Goal: Download file/media

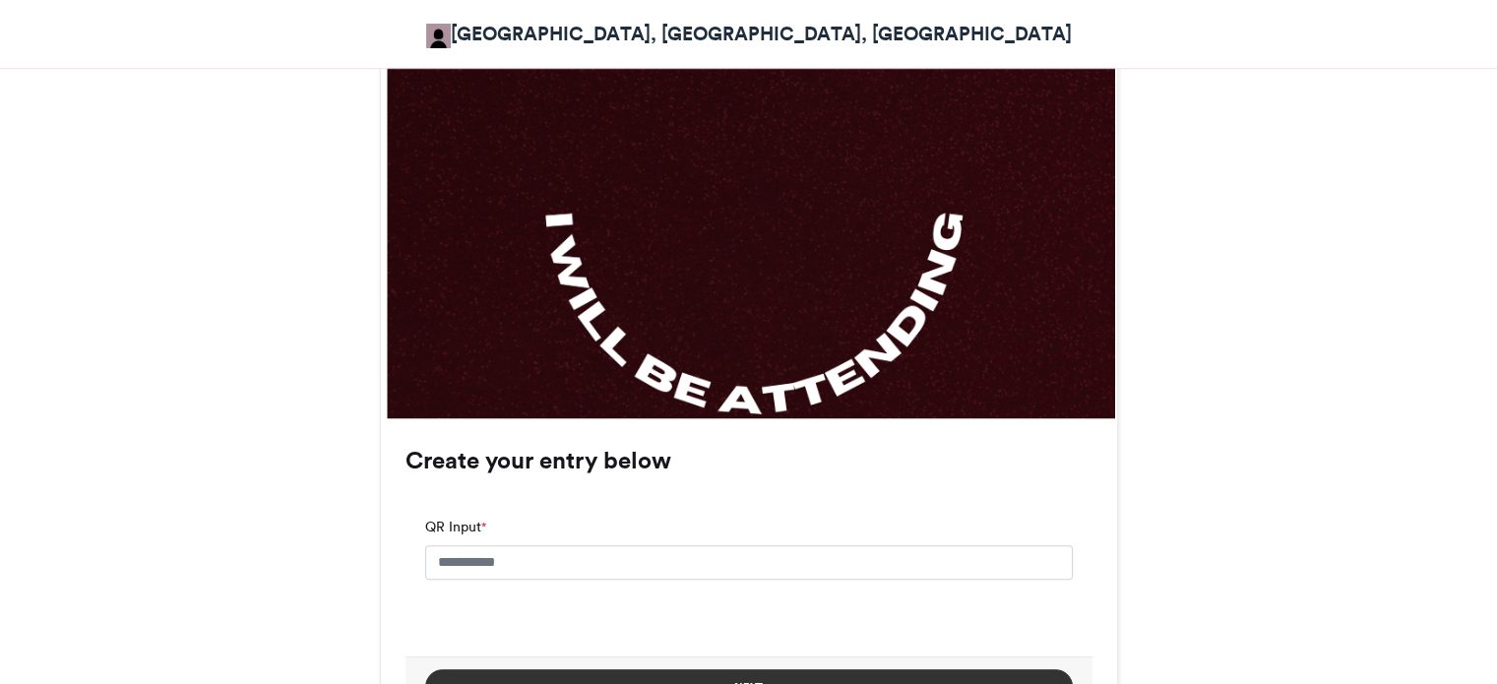
scroll to position [1172, 0]
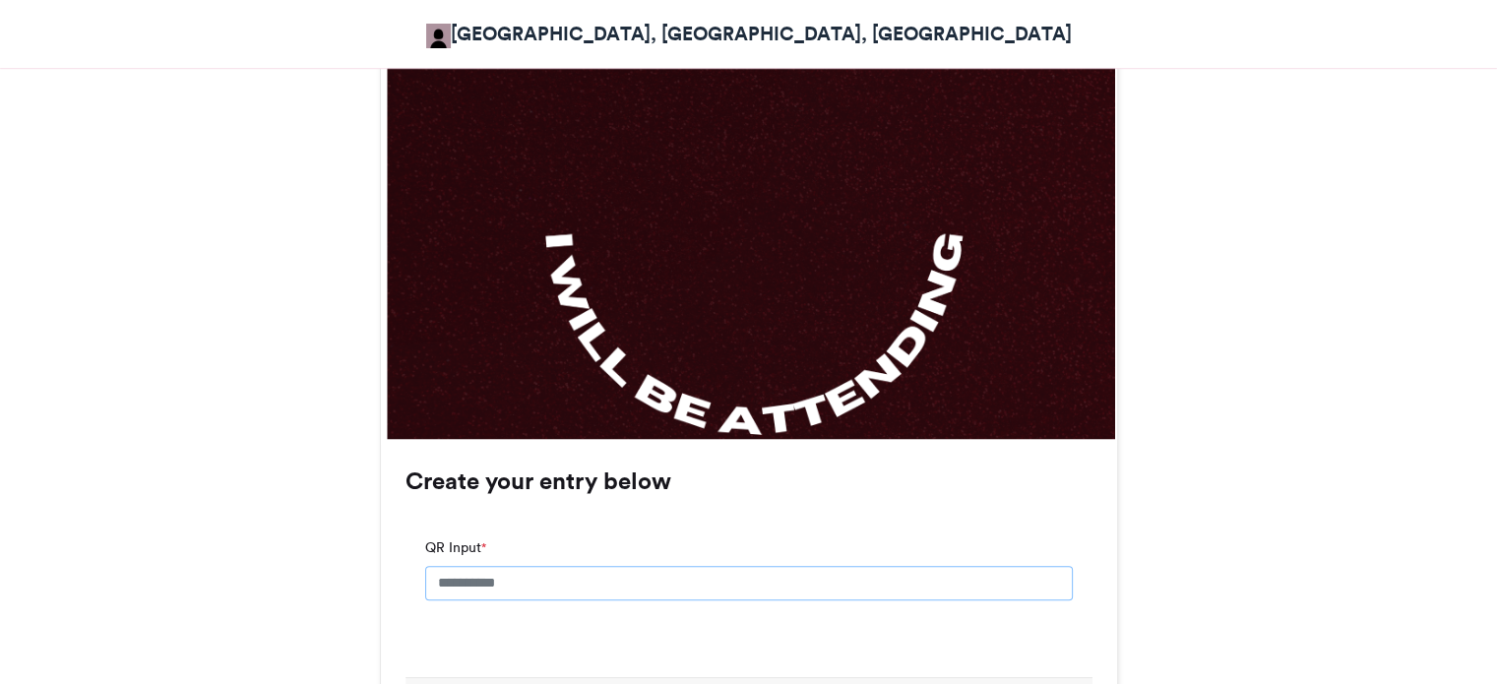
click at [818, 588] on input "QR Input *" at bounding box center [749, 583] width 648 height 35
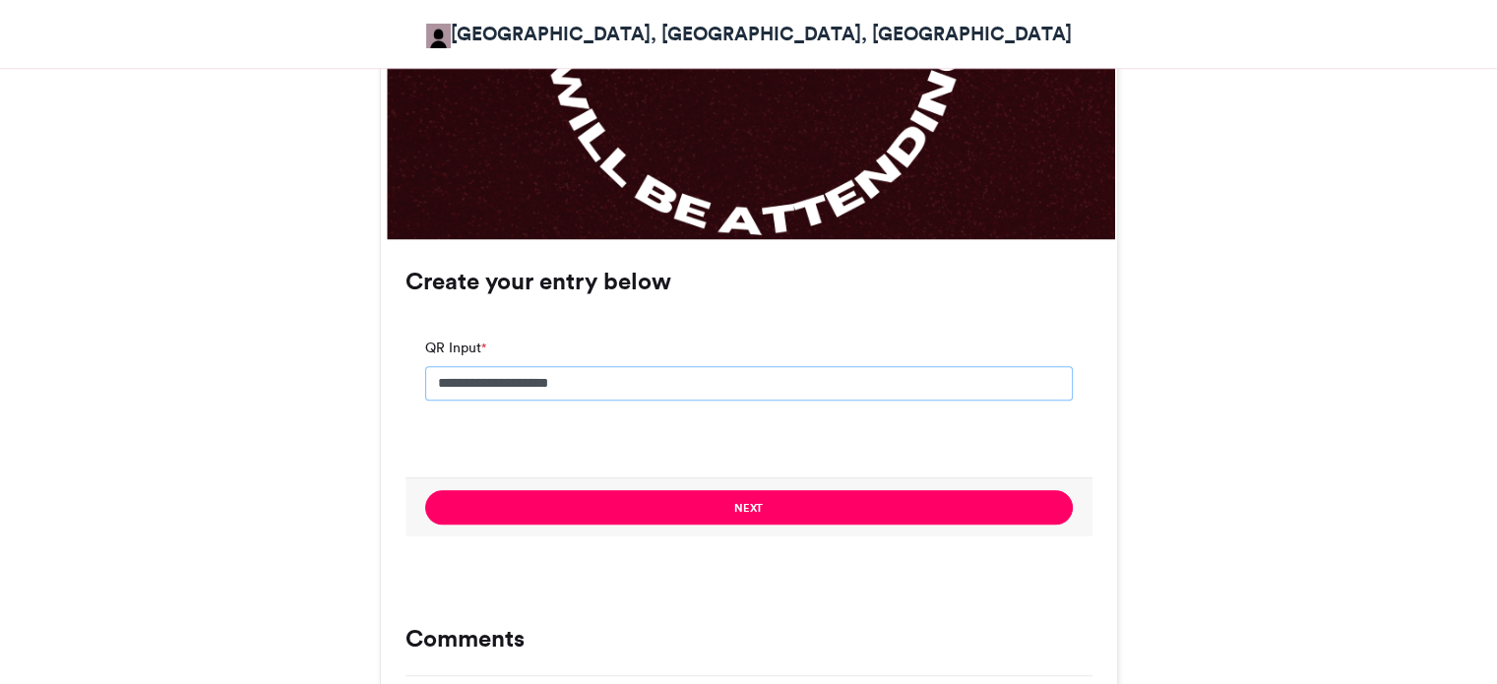
scroll to position [1377, 0]
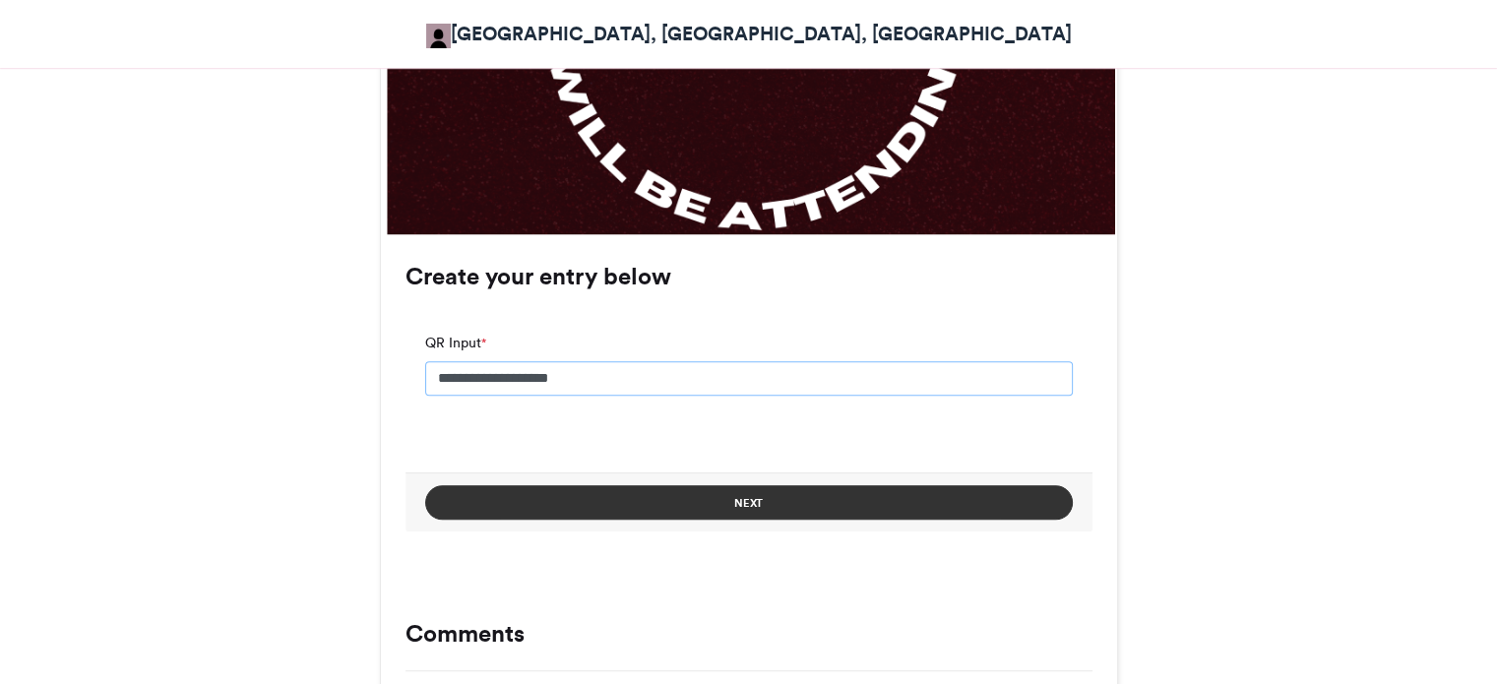
type input "**********"
click at [791, 516] on button "Next" at bounding box center [749, 502] width 648 height 34
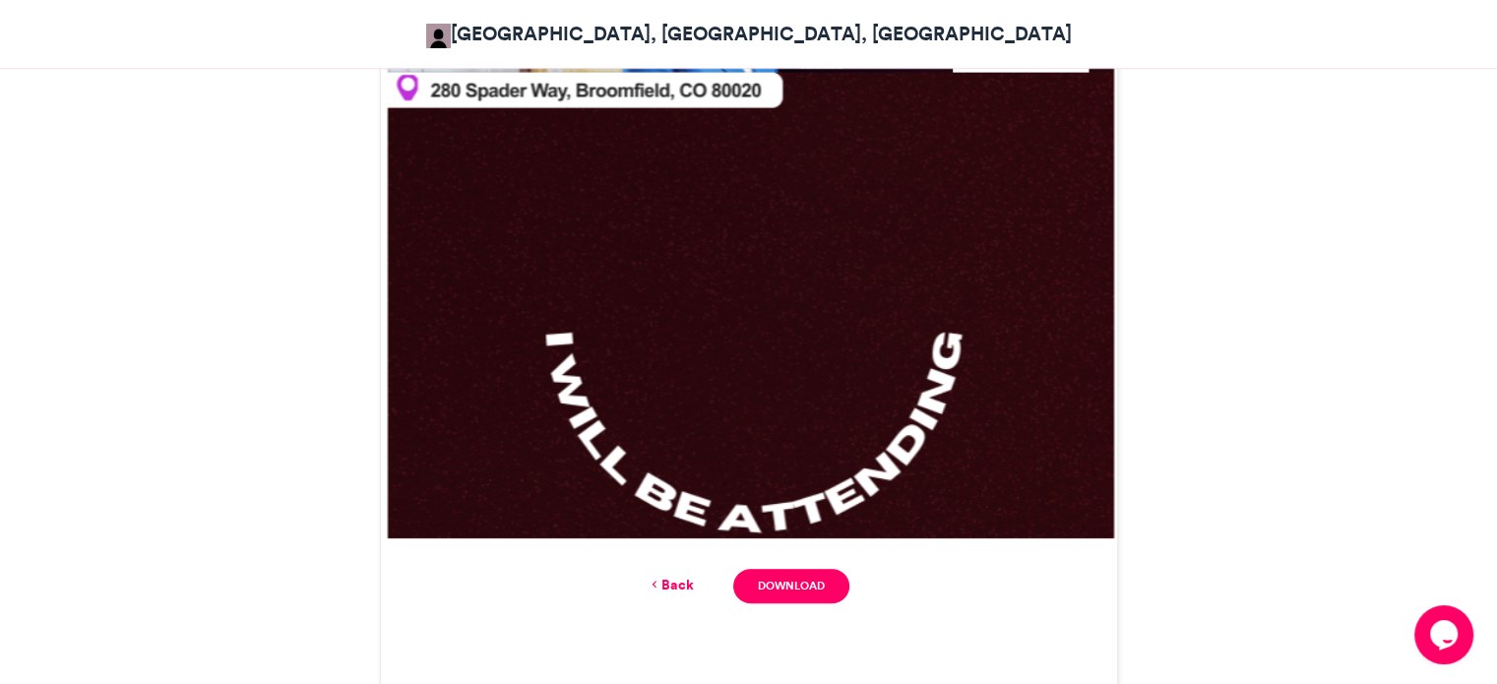
scroll to position [1084, 0]
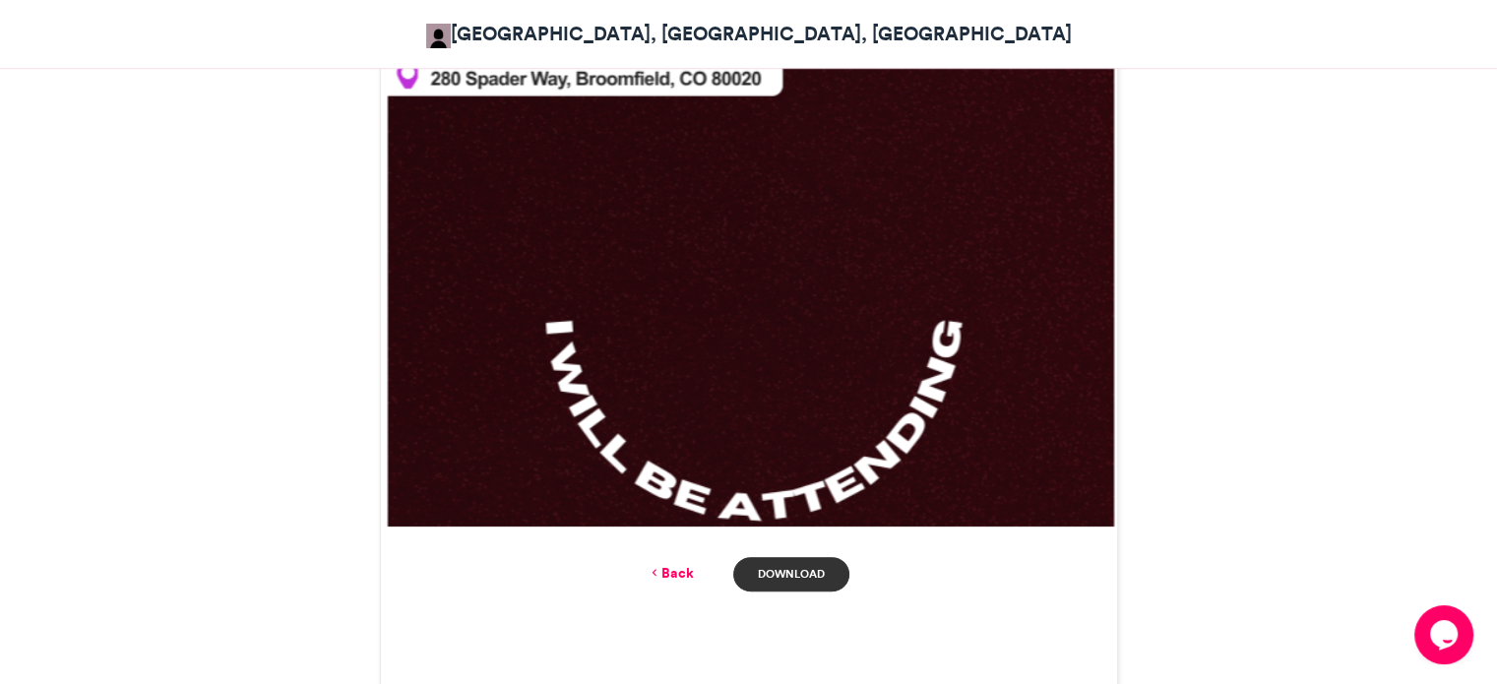
click at [779, 575] on link "Download" at bounding box center [790, 574] width 115 height 34
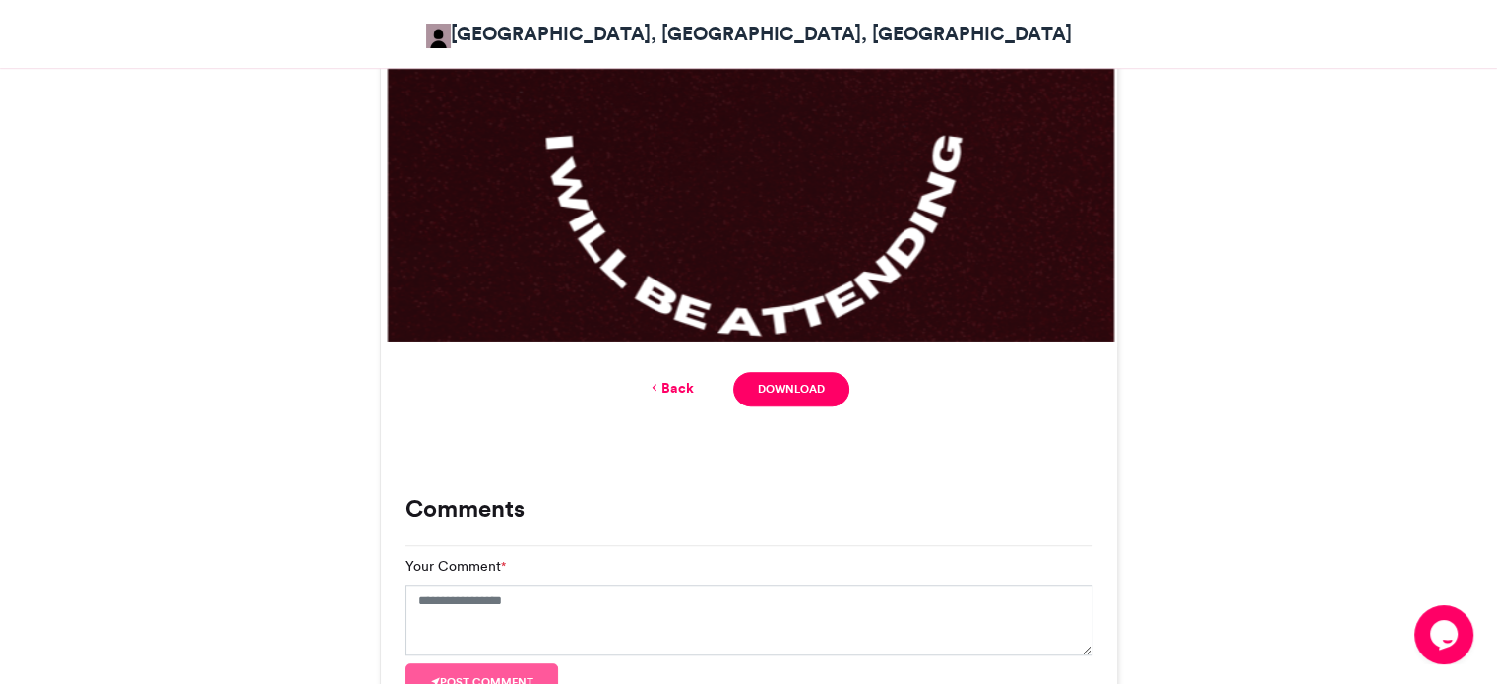
scroll to position [1280, 0]
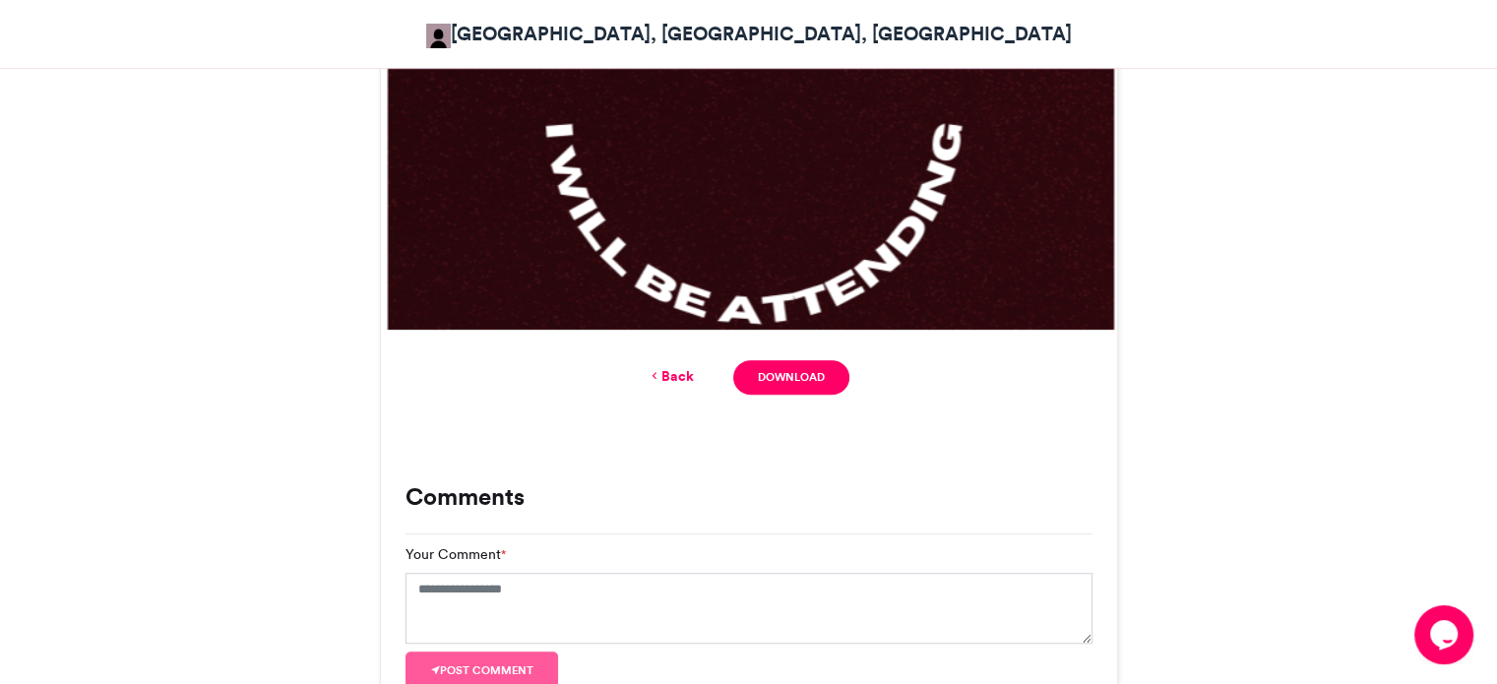
click at [682, 387] on div "Back Download" at bounding box center [748, 377] width 687 height 34
click at [681, 373] on link "Back" at bounding box center [671, 376] width 46 height 21
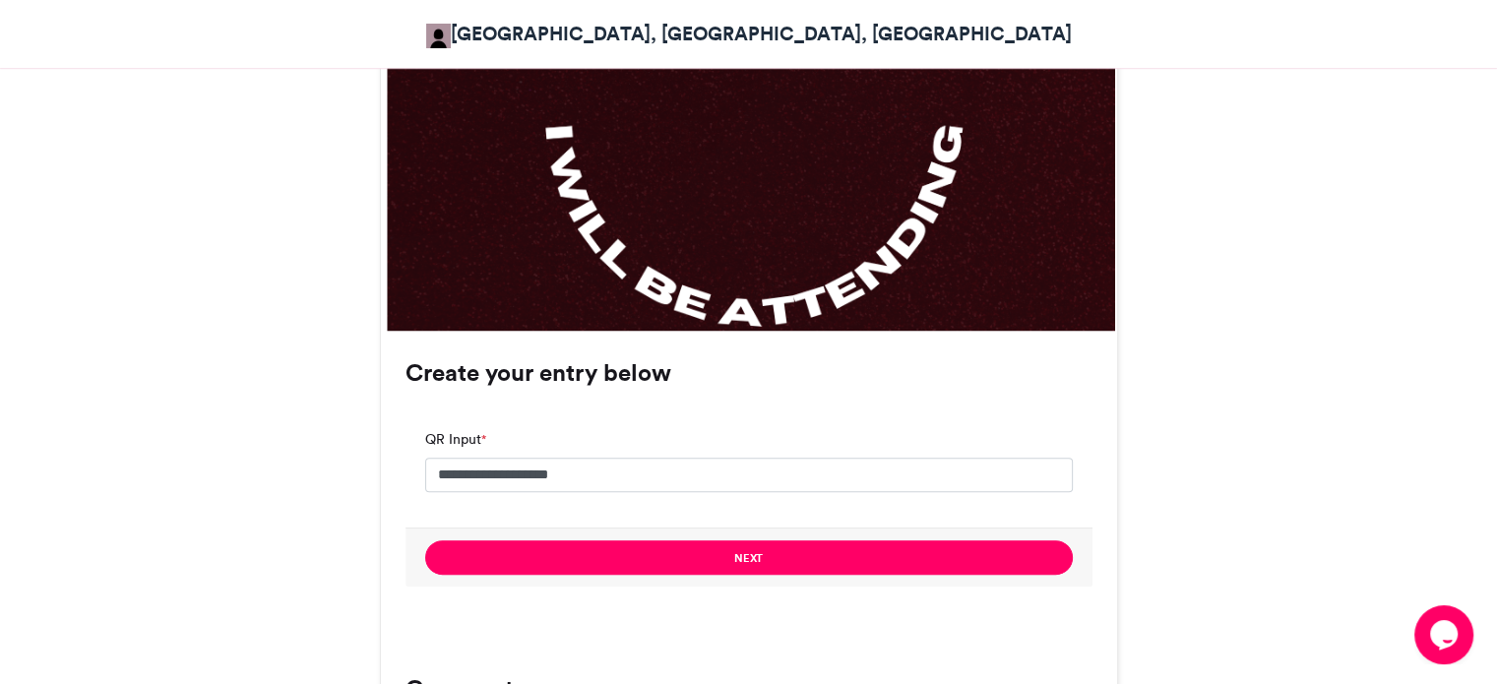
scroll to position [1472, 0]
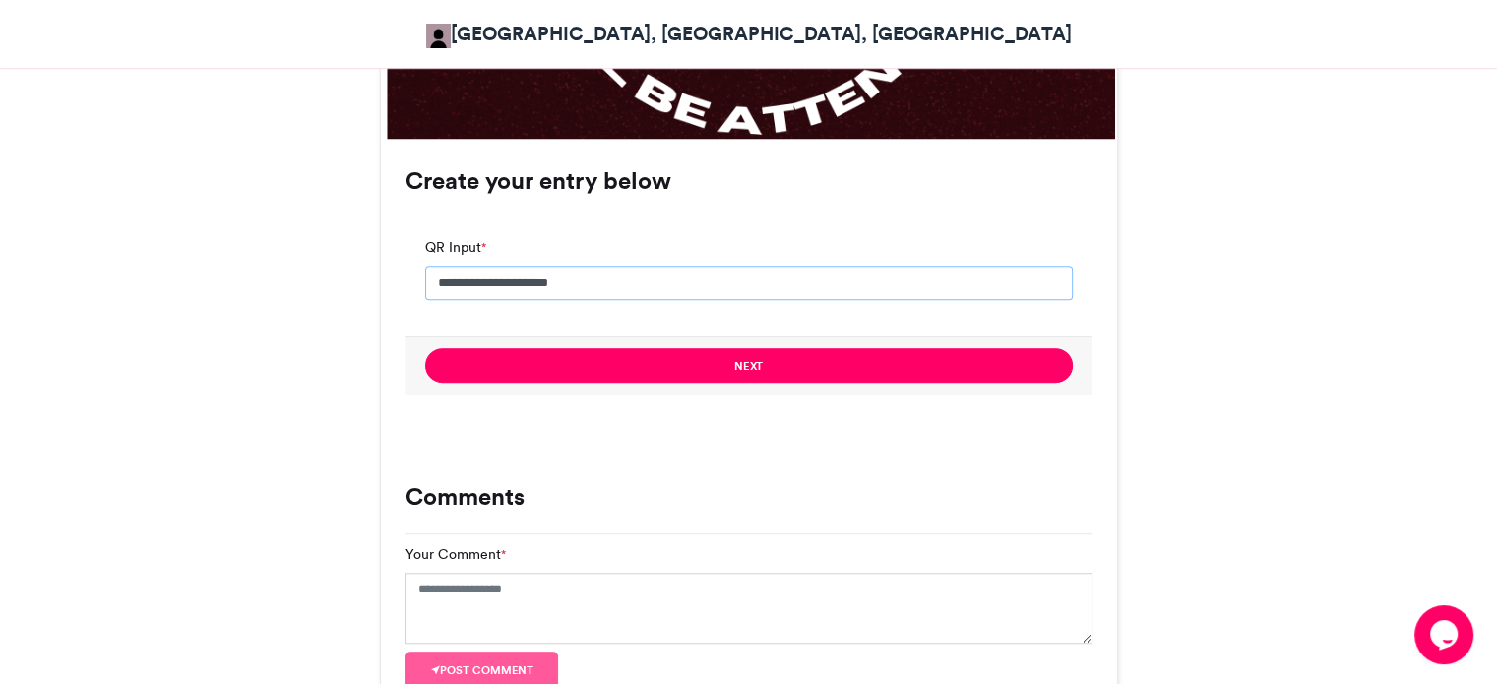
drag, startPoint x: 610, startPoint y: 275, endPoint x: 421, endPoint y: 284, distance: 189.2
click at [421, 284] on div "**********" at bounding box center [748, 276] width 687 height 119
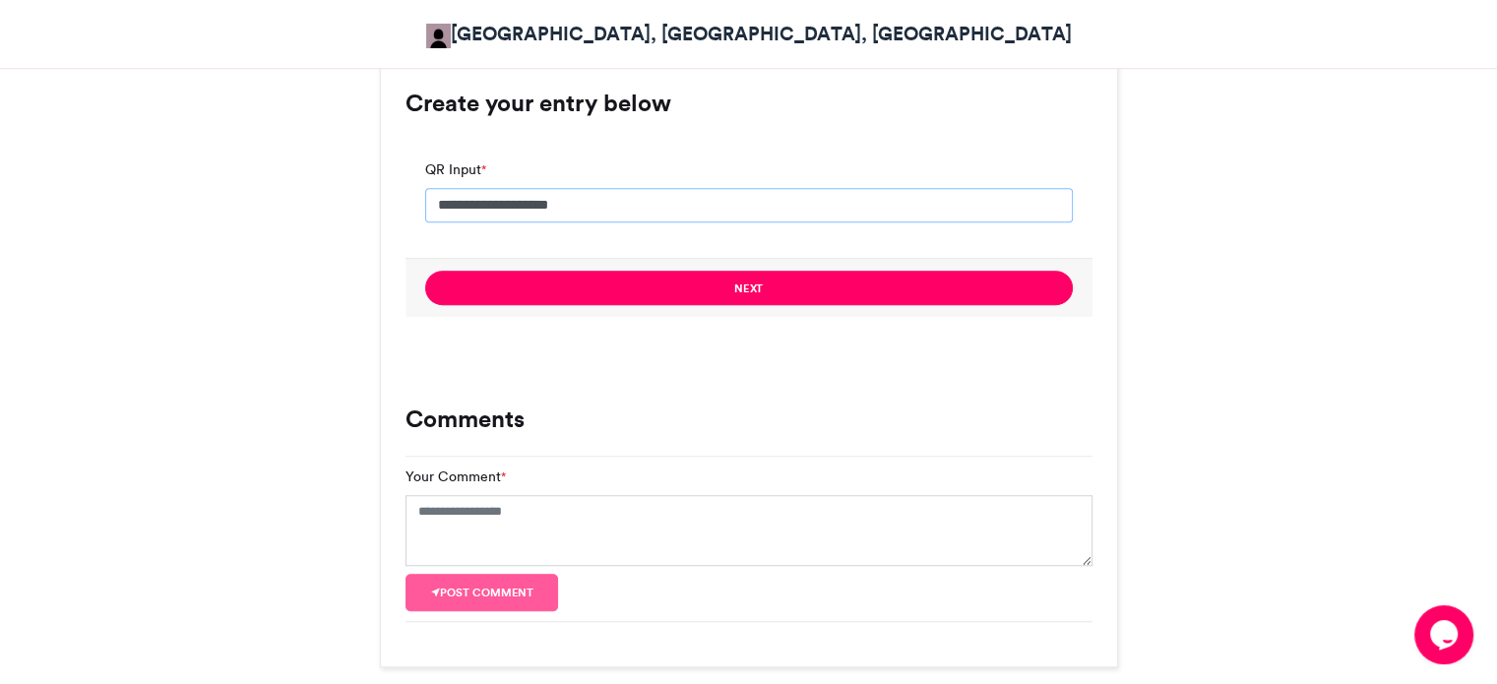
scroll to position [1571, 0]
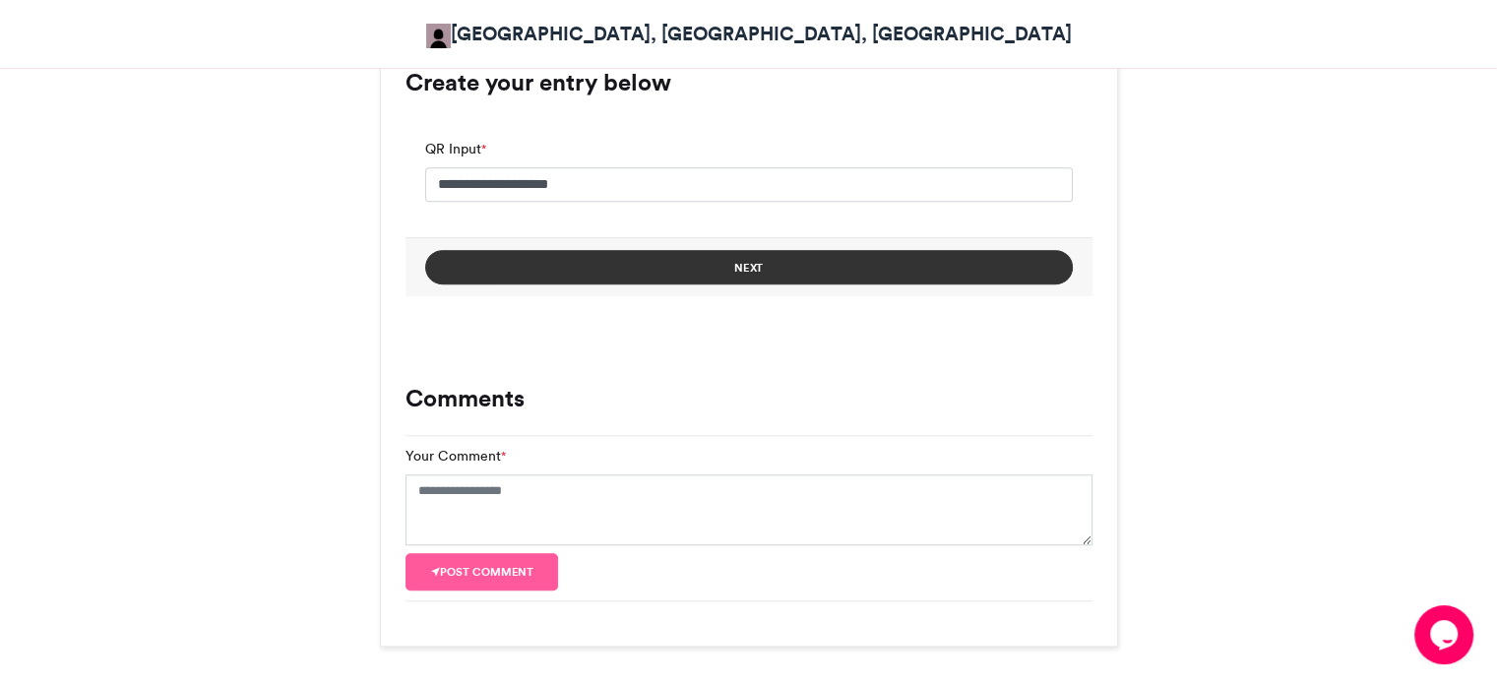
click at [639, 257] on button "Next" at bounding box center [749, 267] width 648 height 34
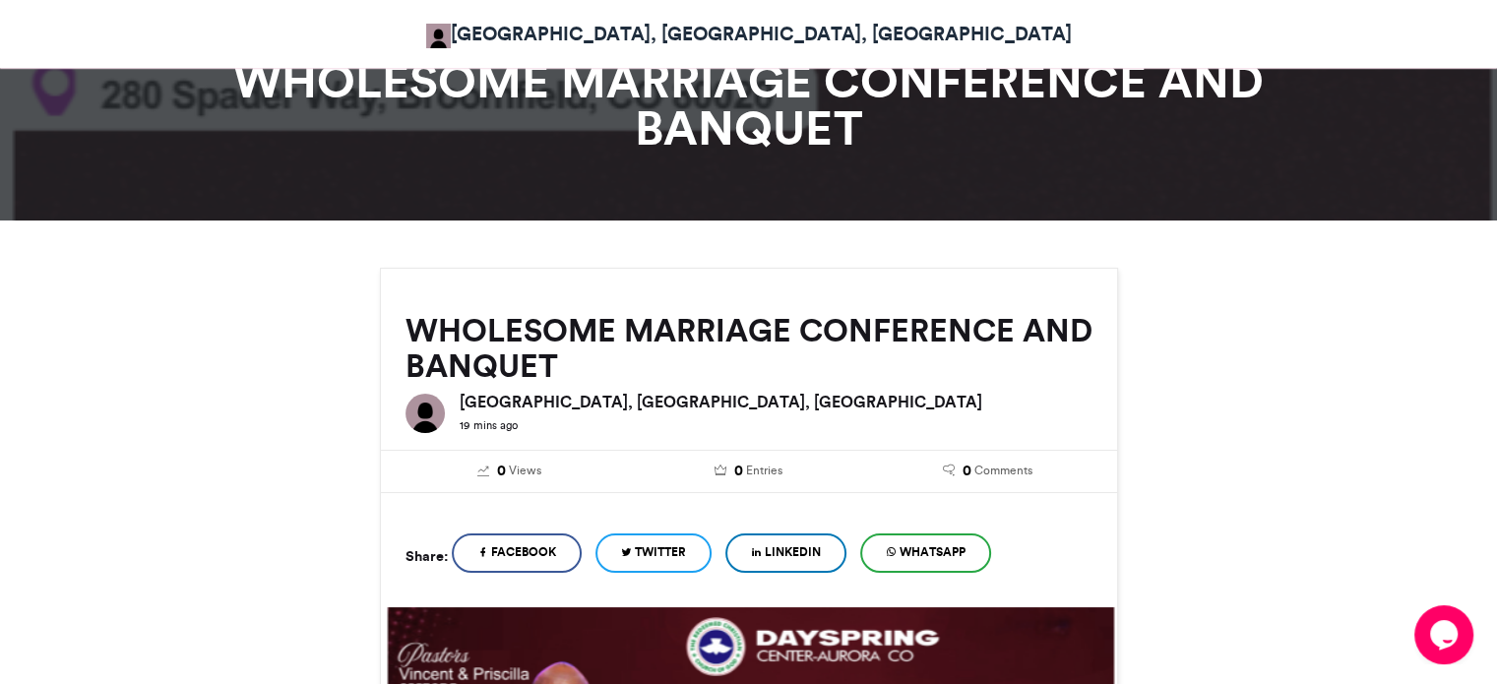
scroll to position [94, 0]
